Goal: Transaction & Acquisition: Purchase product/service

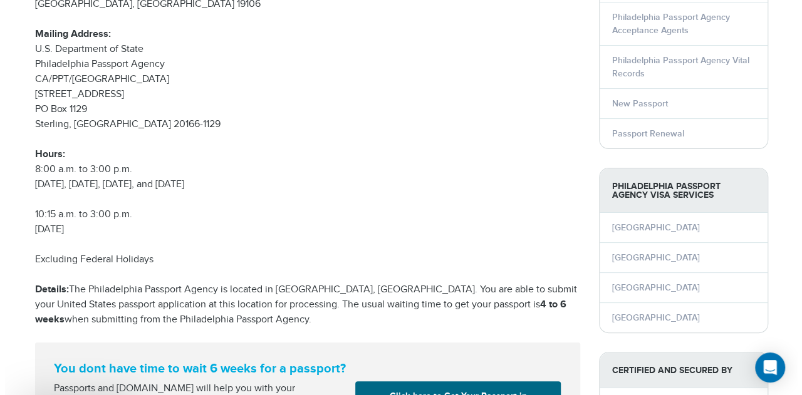
scroll to position [253, 0]
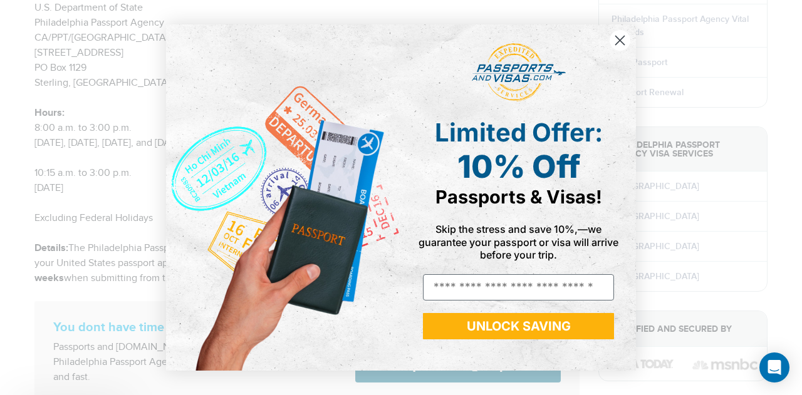
drag, startPoint x: 794, startPoint y: 73, endPoint x: 796, endPoint y: 150, distance: 76.4
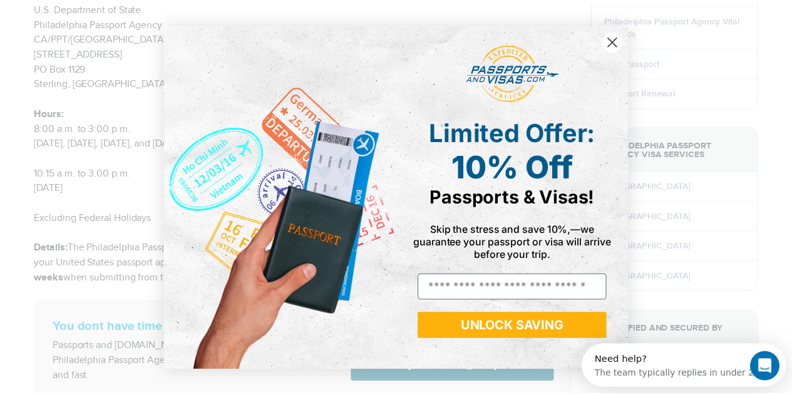
scroll to position [0, 0]
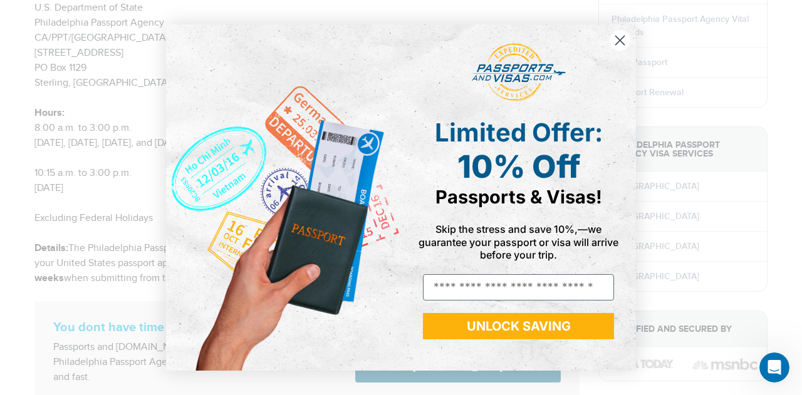
click at [618, 43] on circle "Close dialog" at bounding box center [619, 40] width 21 height 21
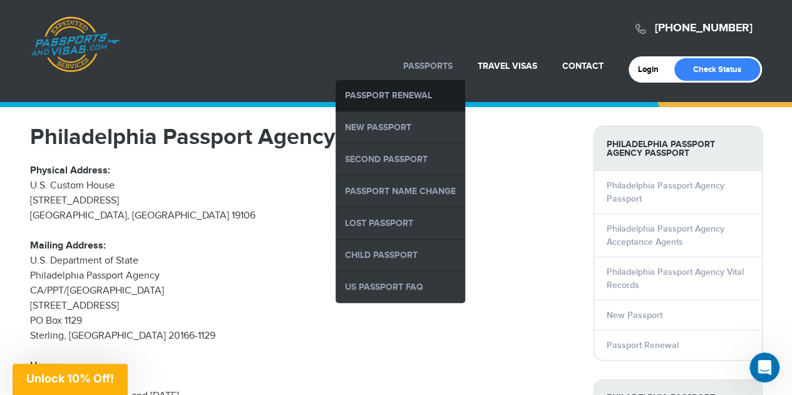
click at [412, 94] on link "Passport Renewal" at bounding box center [401, 95] width 130 height 31
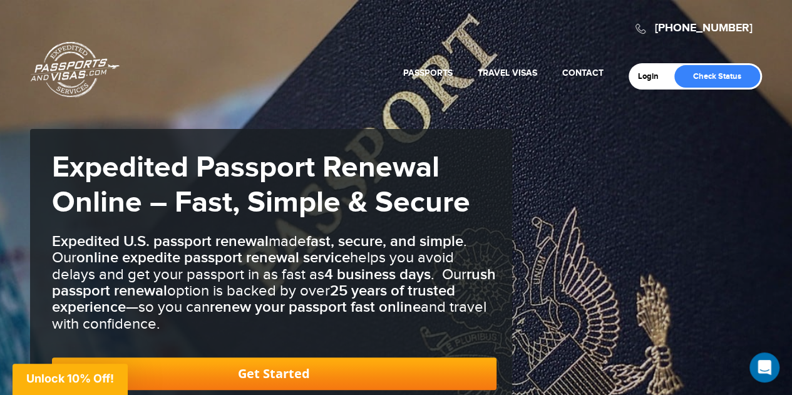
click at [337, 375] on link "Get Started" at bounding box center [274, 374] width 445 height 33
